Goal: Information Seeking & Learning: Learn about a topic

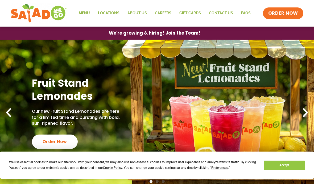
click at [281, 165] on button "Accept" at bounding box center [284, 165] width 41 height 9
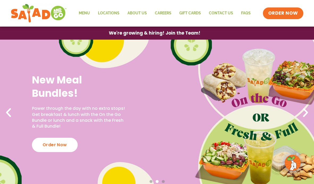
click at [84, 12] on link "Menu" at bounding box center [84, 13] width 19 height 12
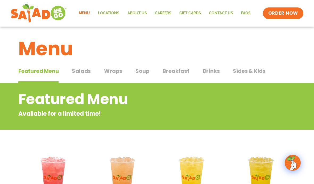
scroll to position [2, 0]
click at [175, 71] on span "Breakfast" at bounding box center [175, 71] width 27 height 8
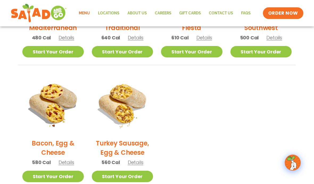
scroll to position [210, 0]
click at [134, 148] on h2 "Turkey Sausage, Egg & Cheese" at bounding box center [122, 148] width 61 height 19
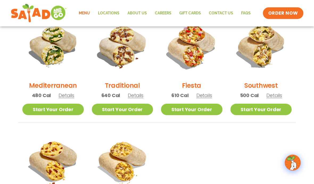
click at [126, 85] on h2 "Traditional" at bounding box center [122, 85] width 35 height 9
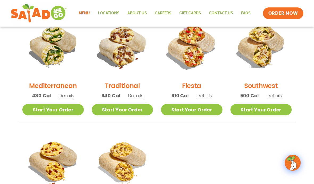
scroll to position [158, 0]
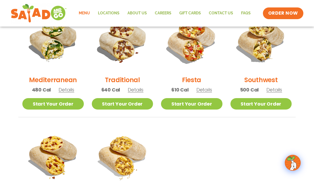
click at [243, 12] on link "FAQs" at bounding box center [246, 13] width 18 height 12
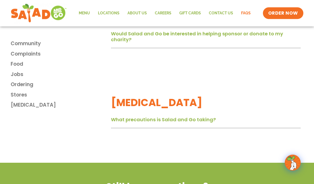
scroll to position [864, 0]
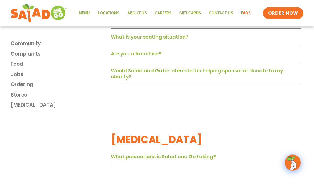
click at [85, 12] on link "Menu" at bounding box center [84, 13] width 19 height 12
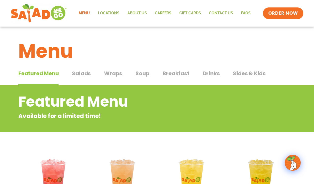
click at [176, 73] on span "Breakfast" at bounding box center [175, 73] width 27 height 8
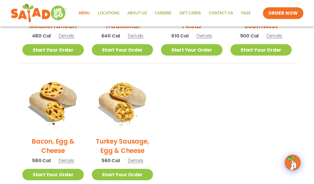
scroll to position [212, 0]
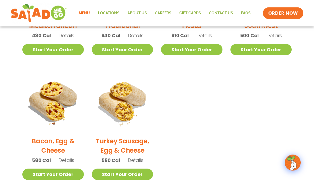
click at [136, 161] on span "Details" at bounding box center [136, 160] width 16 height 7
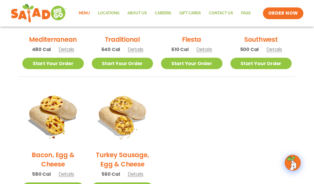
scroll to position [177, 0]
